Goal: Check status: Check status

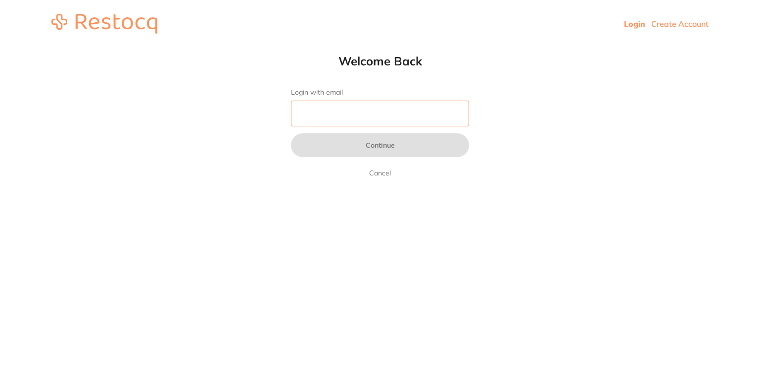
click at [347, 109] on input "Login with email" at bounding box center [380, 114] width 178 height 26
type input "[EMAIL_ADDRESS][DOMAIN_NAME]"
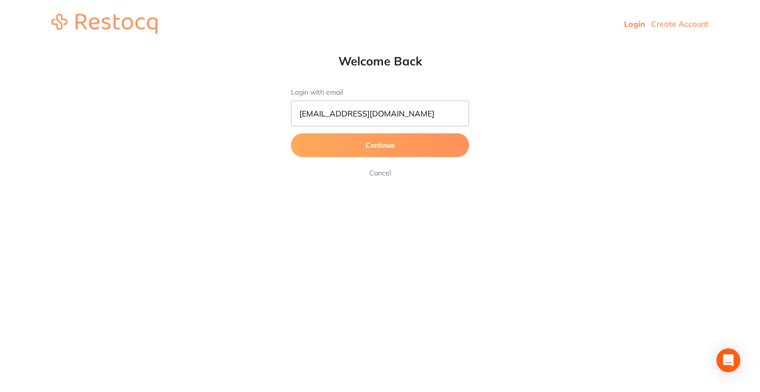
click at [364, 145] on button "Continue" at bounding box center [380, 145] width 178 height 24
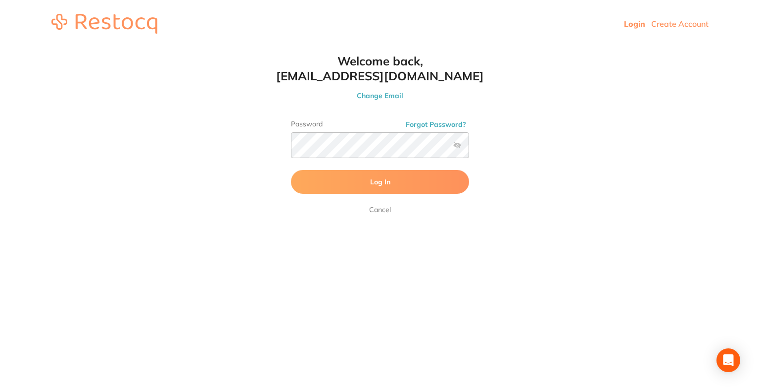
click at [350, 178] on button "Log In" at bounding box center [380, 182] width 178 height 24
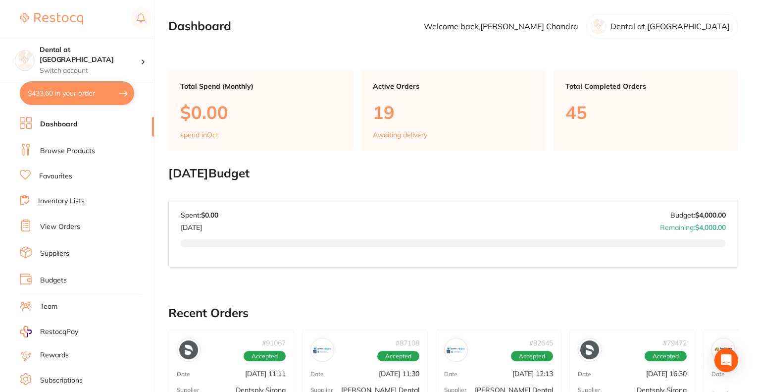
click at [88, 97] on button "$433.60 in your order" at bounding box center [77, 93] width 114 height 24
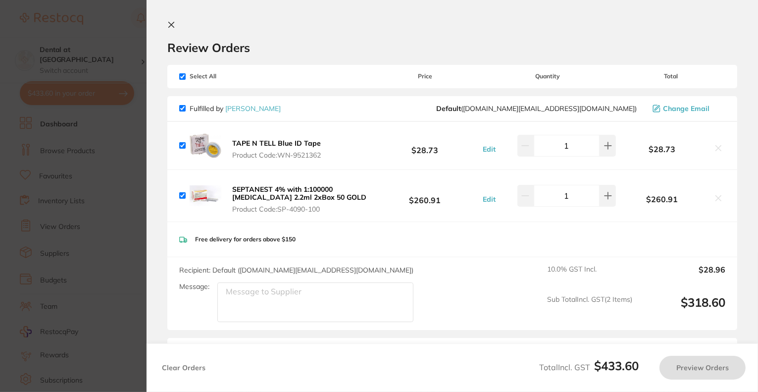
checkbox input "true"
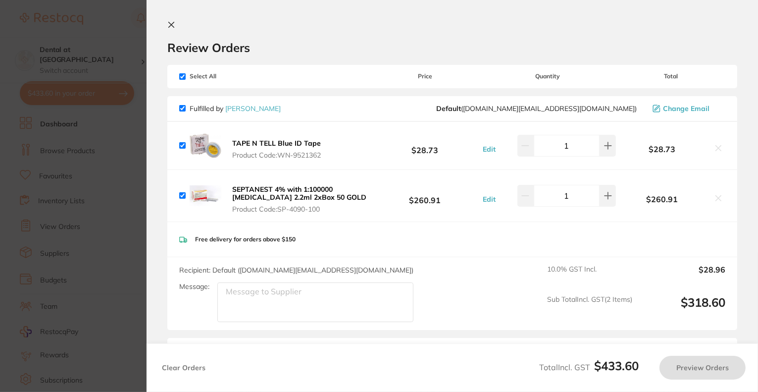
checkbox input "true"
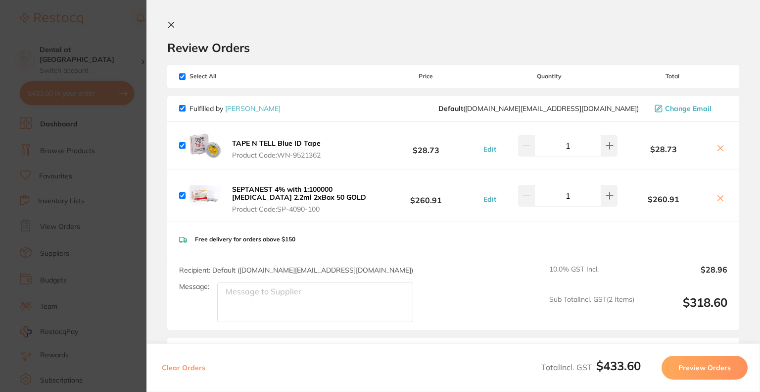
click at [173, 27] on icon at bounding box center [171, 24] width 5 height 5
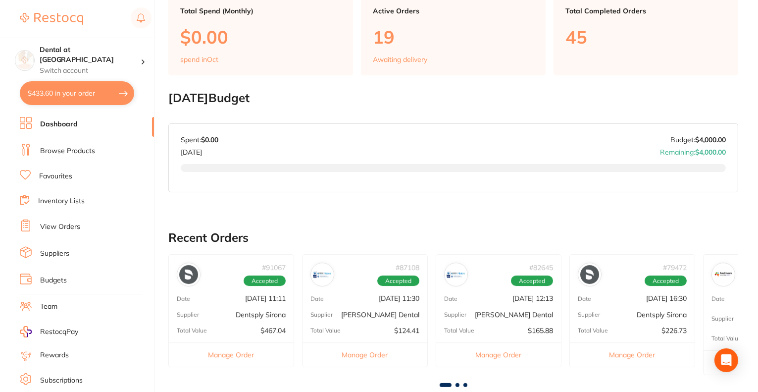
scroll to position [26, 0]
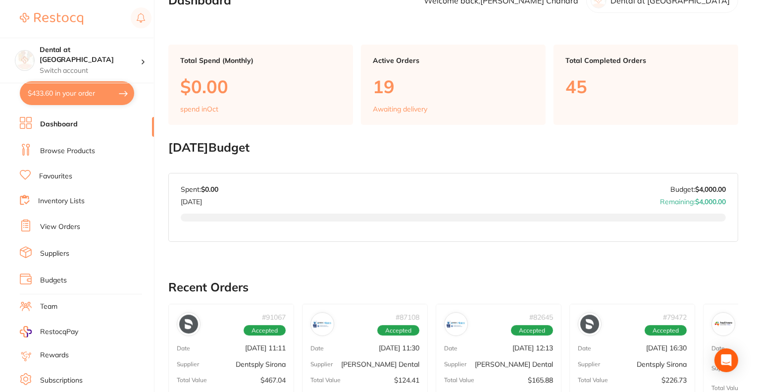
click at [403, 109] on p "Awaiting delivery" at bounding box center [400, 109] width 54 height 8
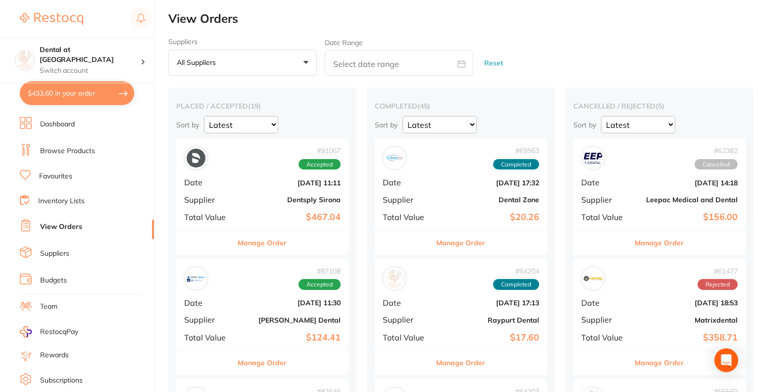
click at [51, 98] on button "$433.60 in your order" at bounding box center [77, 93] width 114 height 24
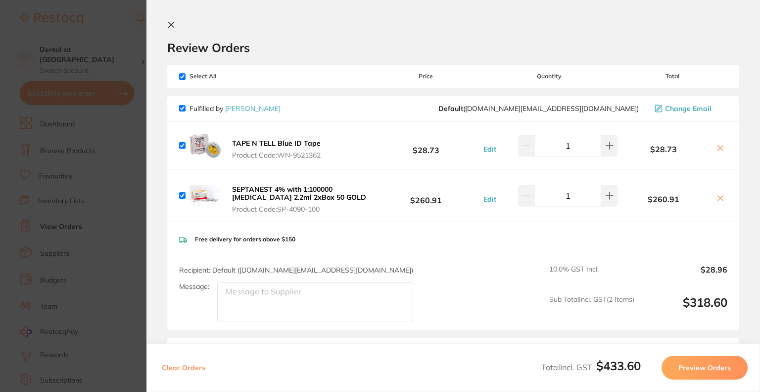
click at [717, 197] on icon at bounding box center [721, 198] width 8 height 8
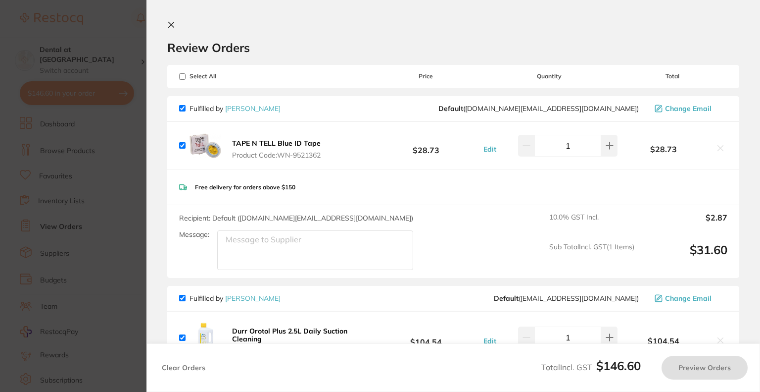
scroll to position [149, 0]
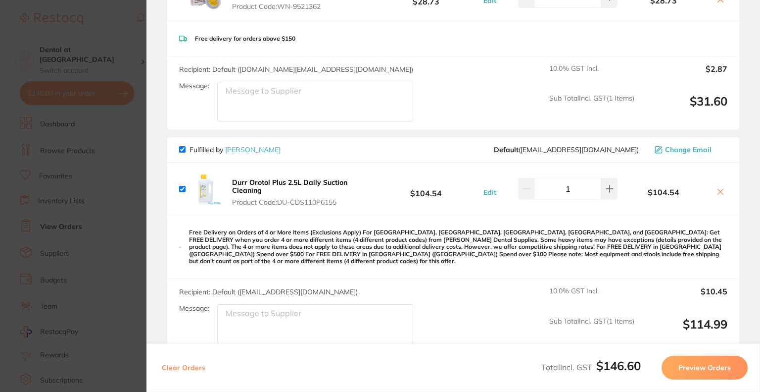
click at [717, 192] on icon at bounding box center [721, 192] width 8 height 8
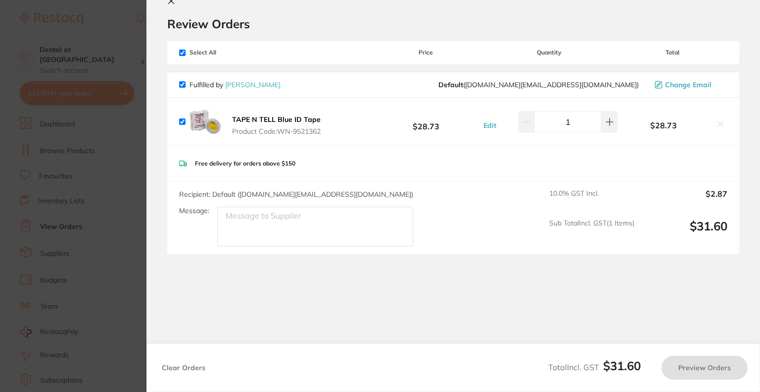
checkbox input "true"
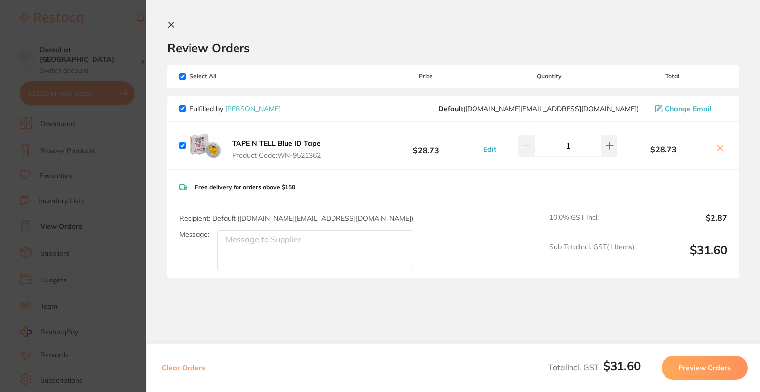
click at [170, 21] on icon at bounding box center [171, 25] width 8 height 8
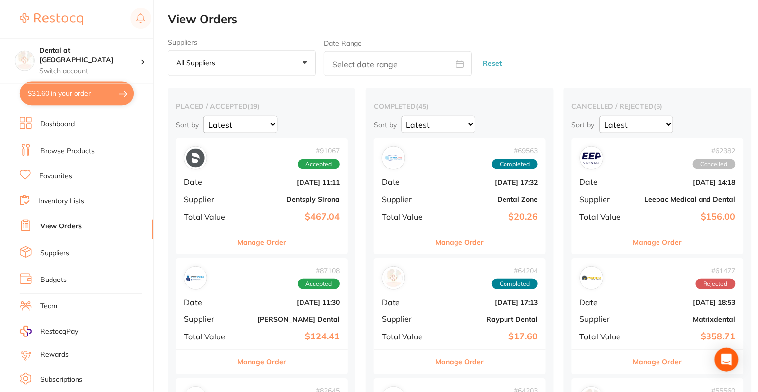
scroll to position [26, 0]
